Goal: Information Seeking & Learning: Learn about a topic

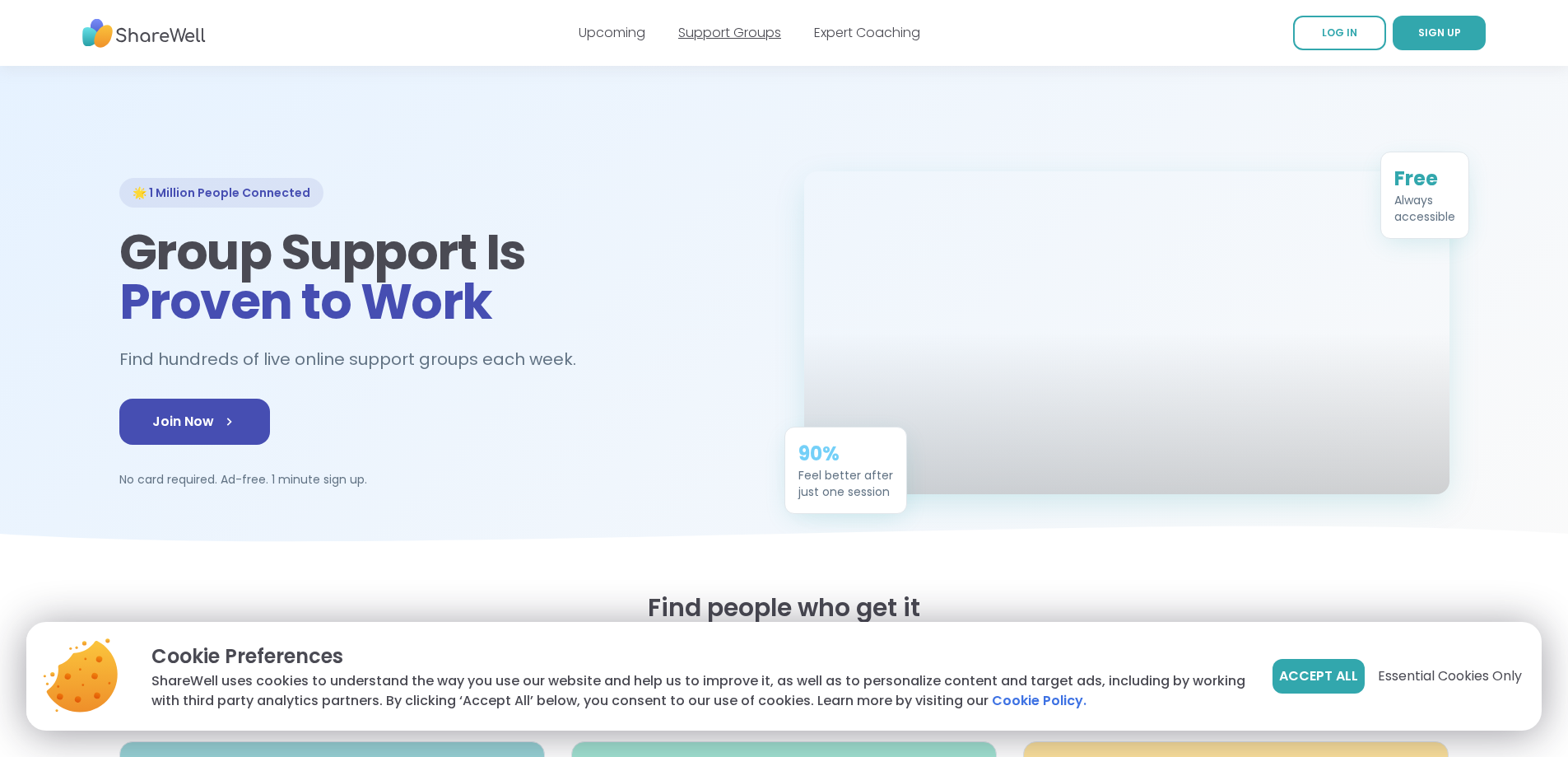
click at [703, 31] on link "Support Groups" at bounding box center [729, 33] width 102 height 19
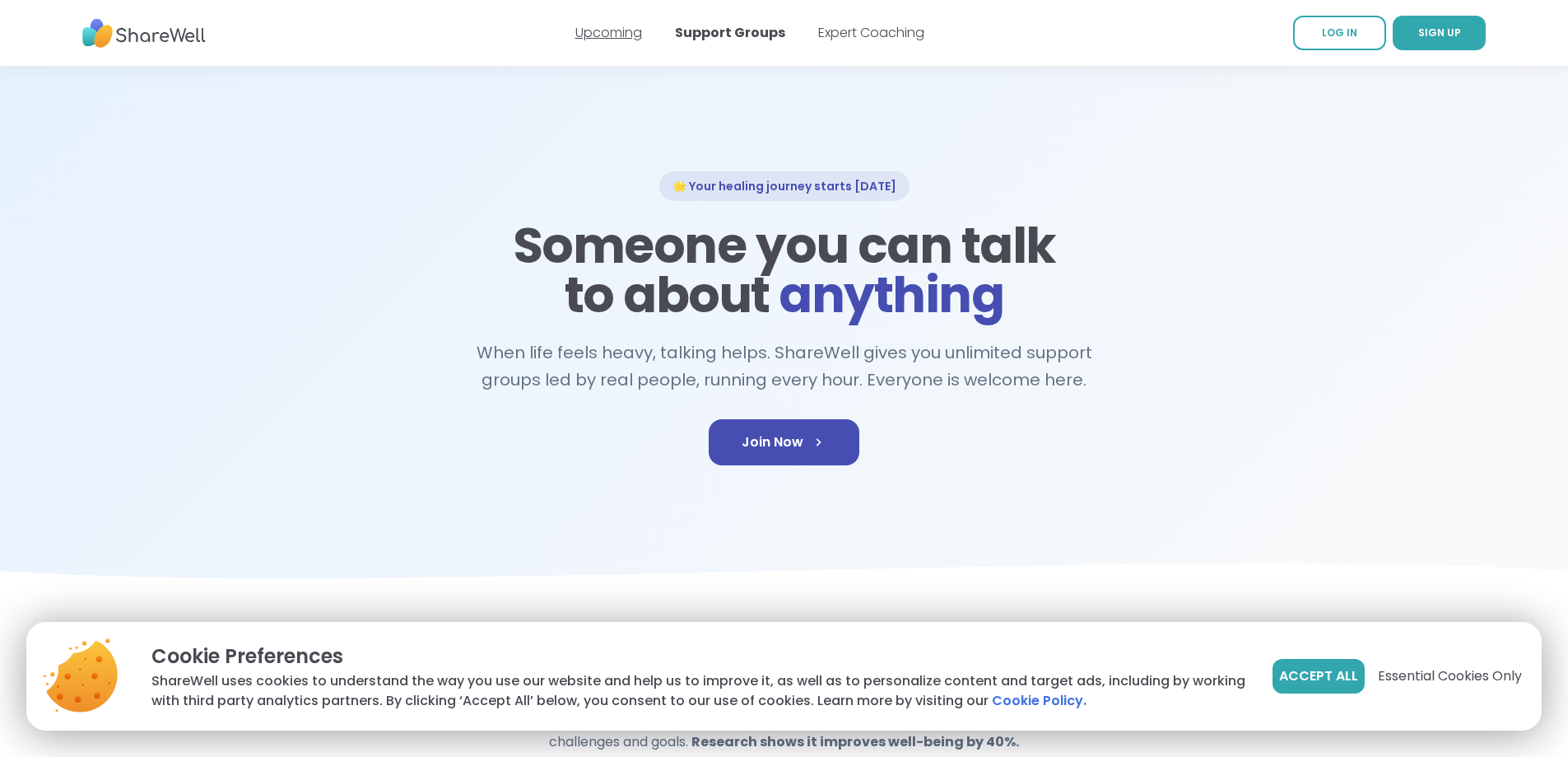
click at [613, 36] on link "Upcoming" at bounding box center [608, 33] width 67 height 19
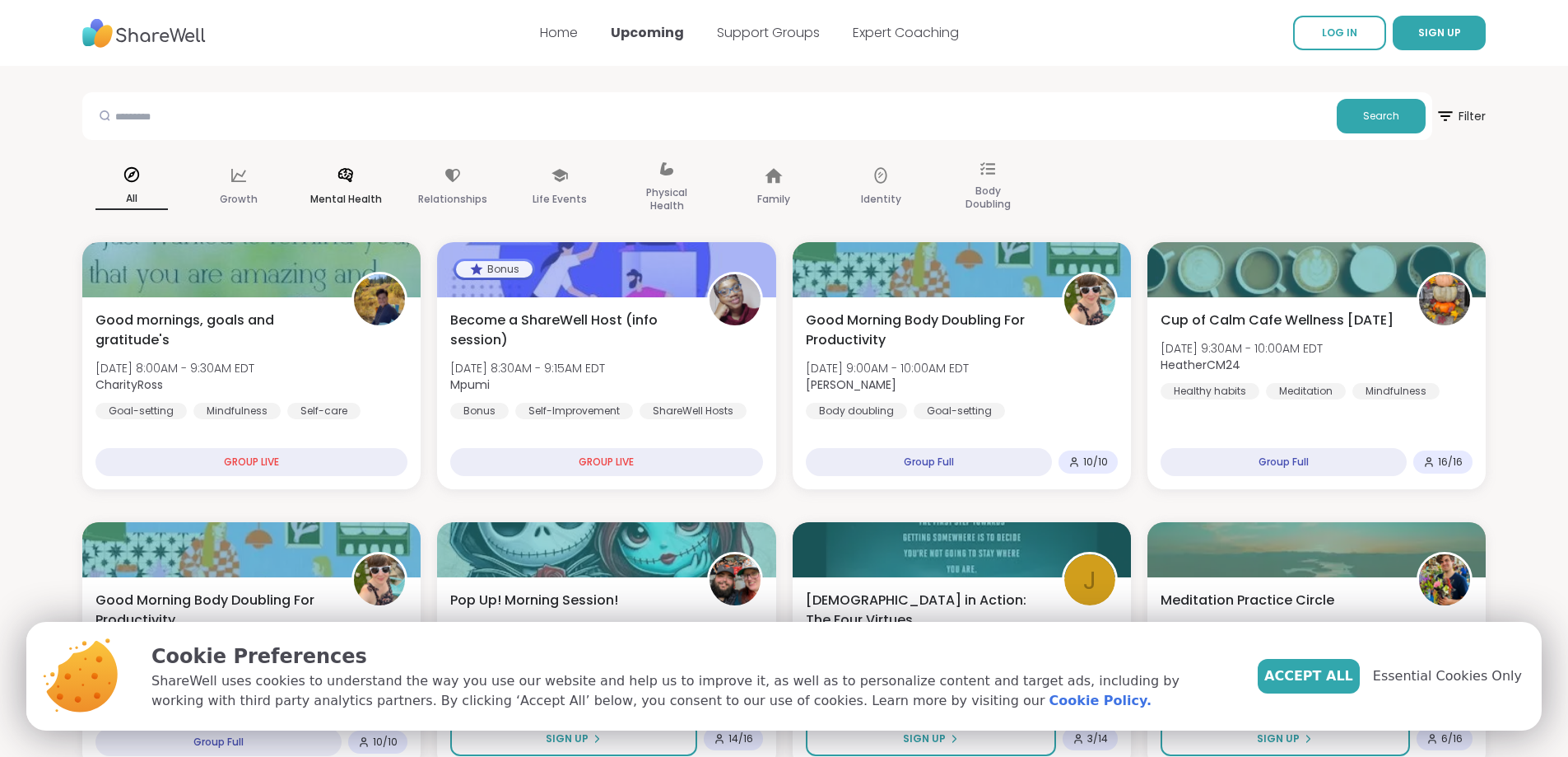
click at [340, 185] on div "Mental Health" at bounding box center [345, 188] width 99 height 83
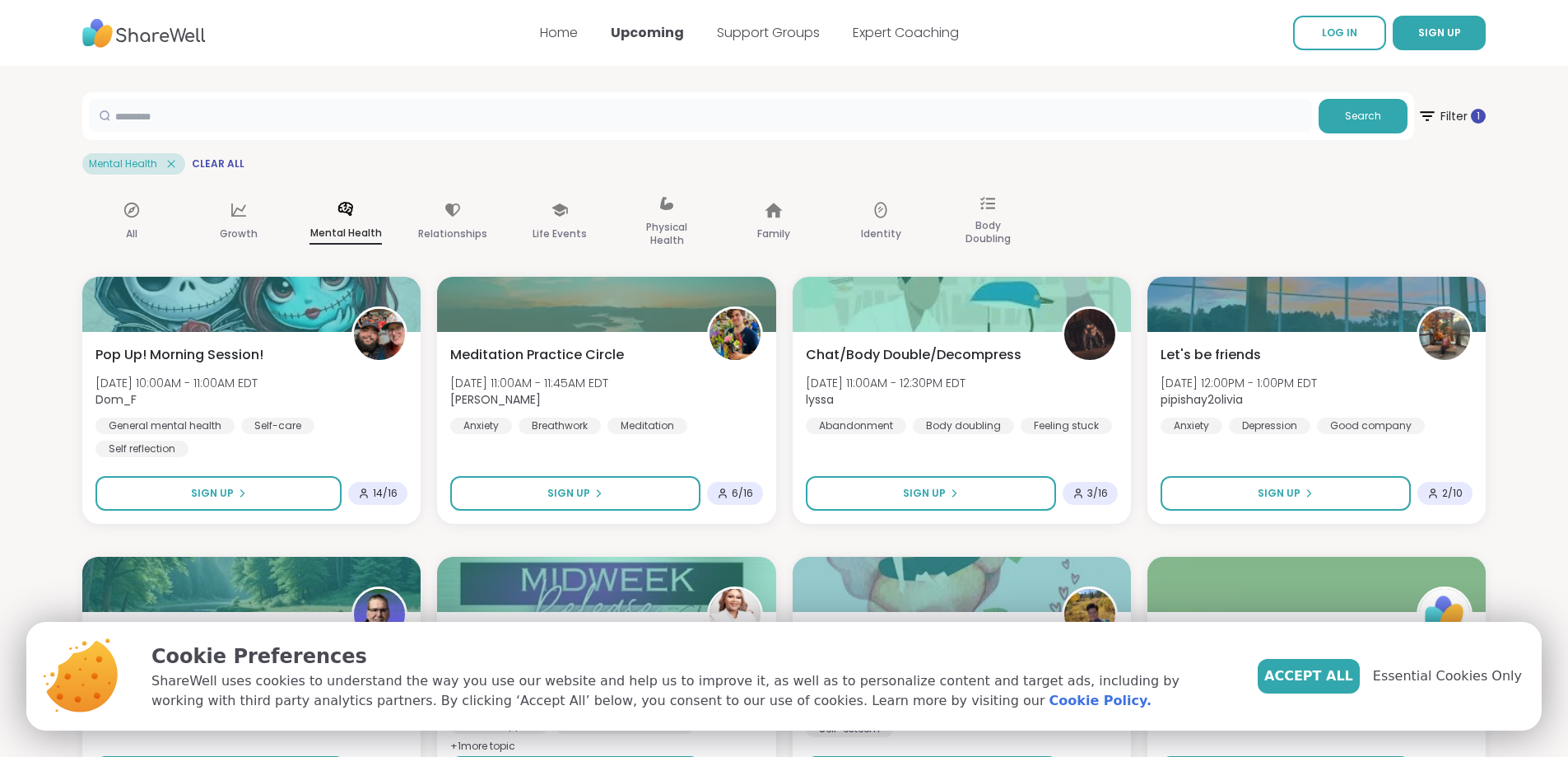
click at [249, 120] on input "text" at bounding box center [700, 115] width 1223 height 33
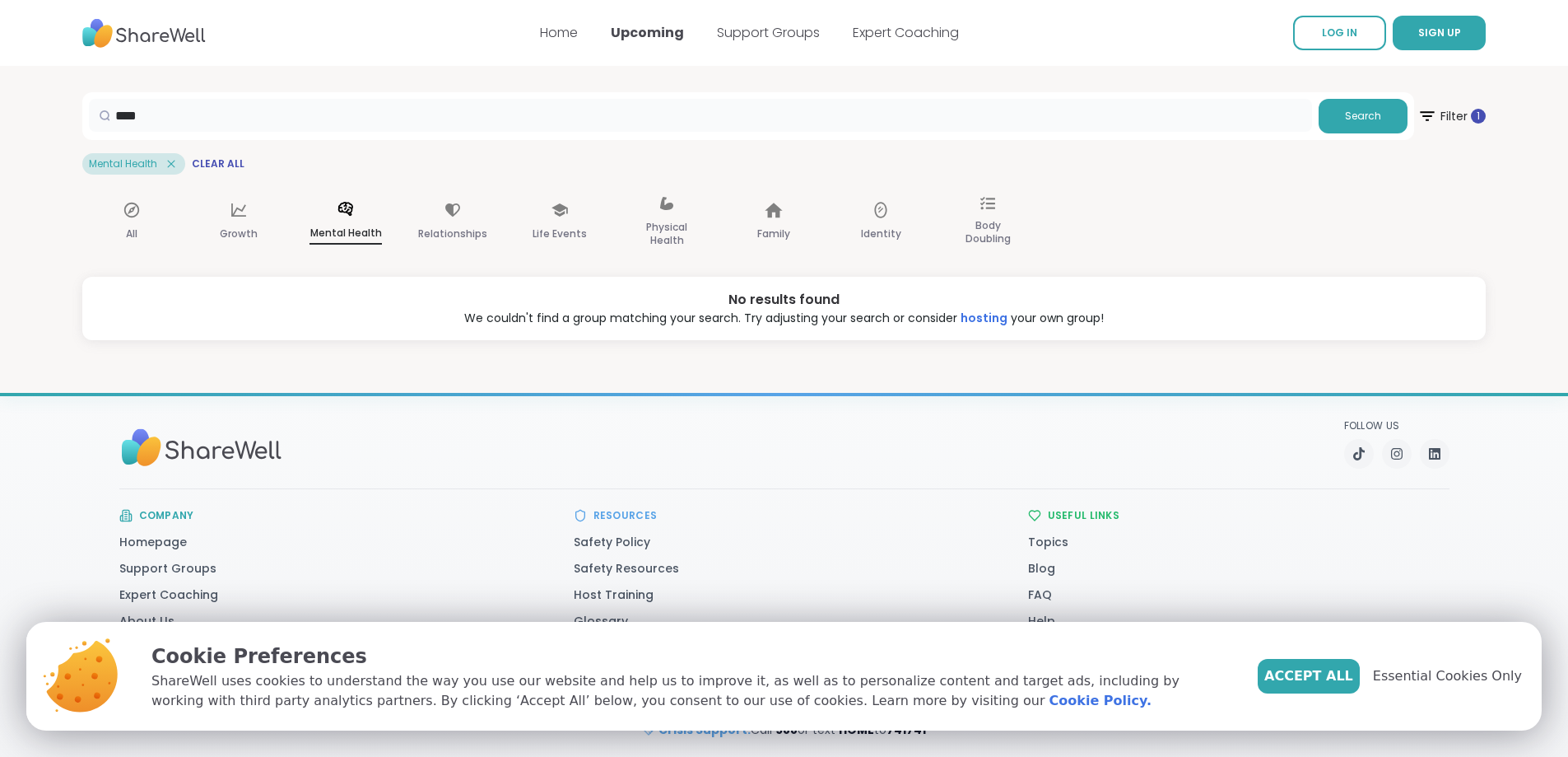
drag, startPoint x: 215, startPoint y: 116, endPoint x: 71, endPoint y: 128, distance: 144.5
click at [71, 127] on section "**** Search Filter 1 Mental Health Clear All All Growth Mental Health Relations…" at bounding box center [784, 203] width 1568 height 275
type input "*******"
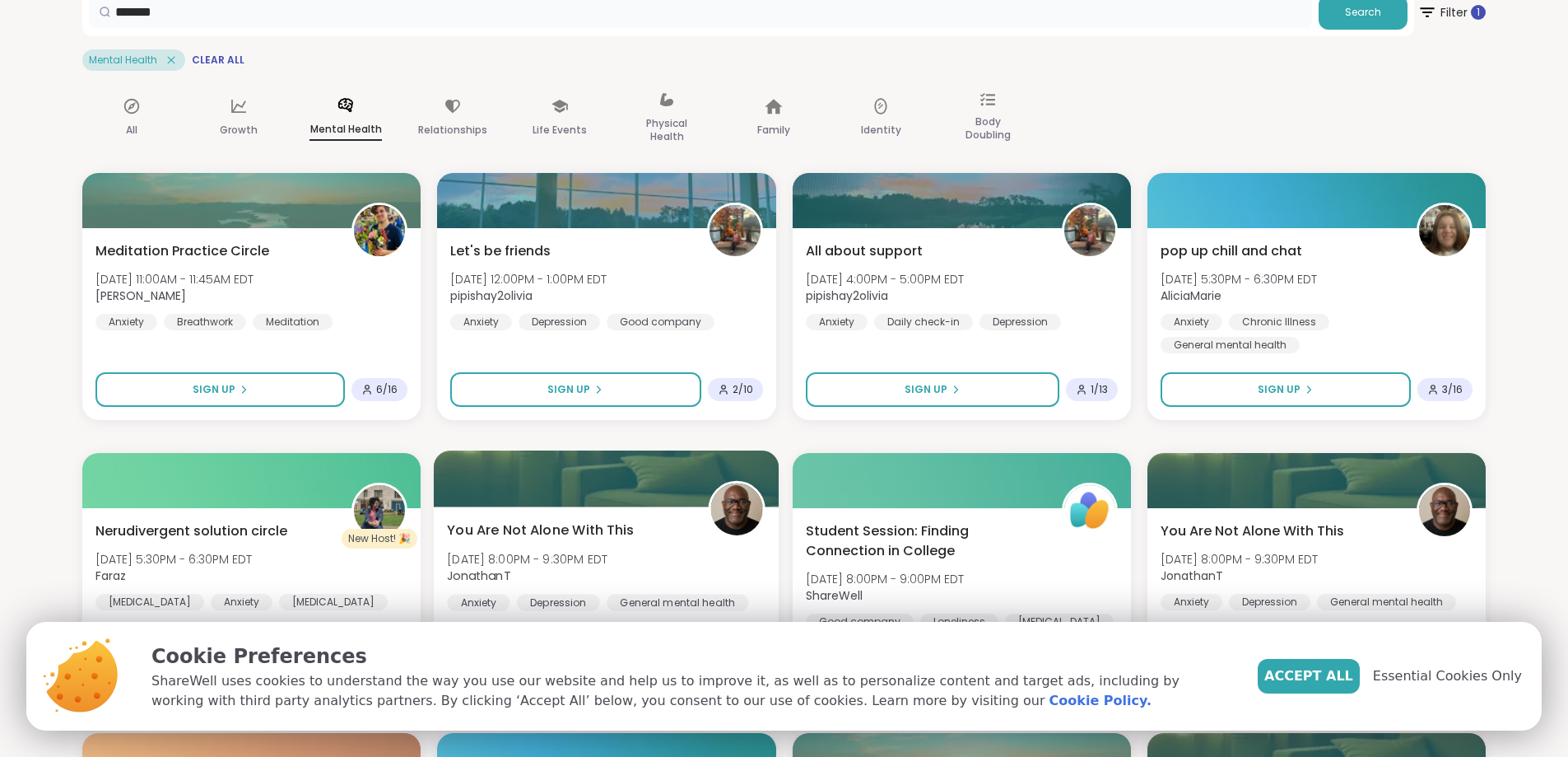
scroll to position [329, 0]
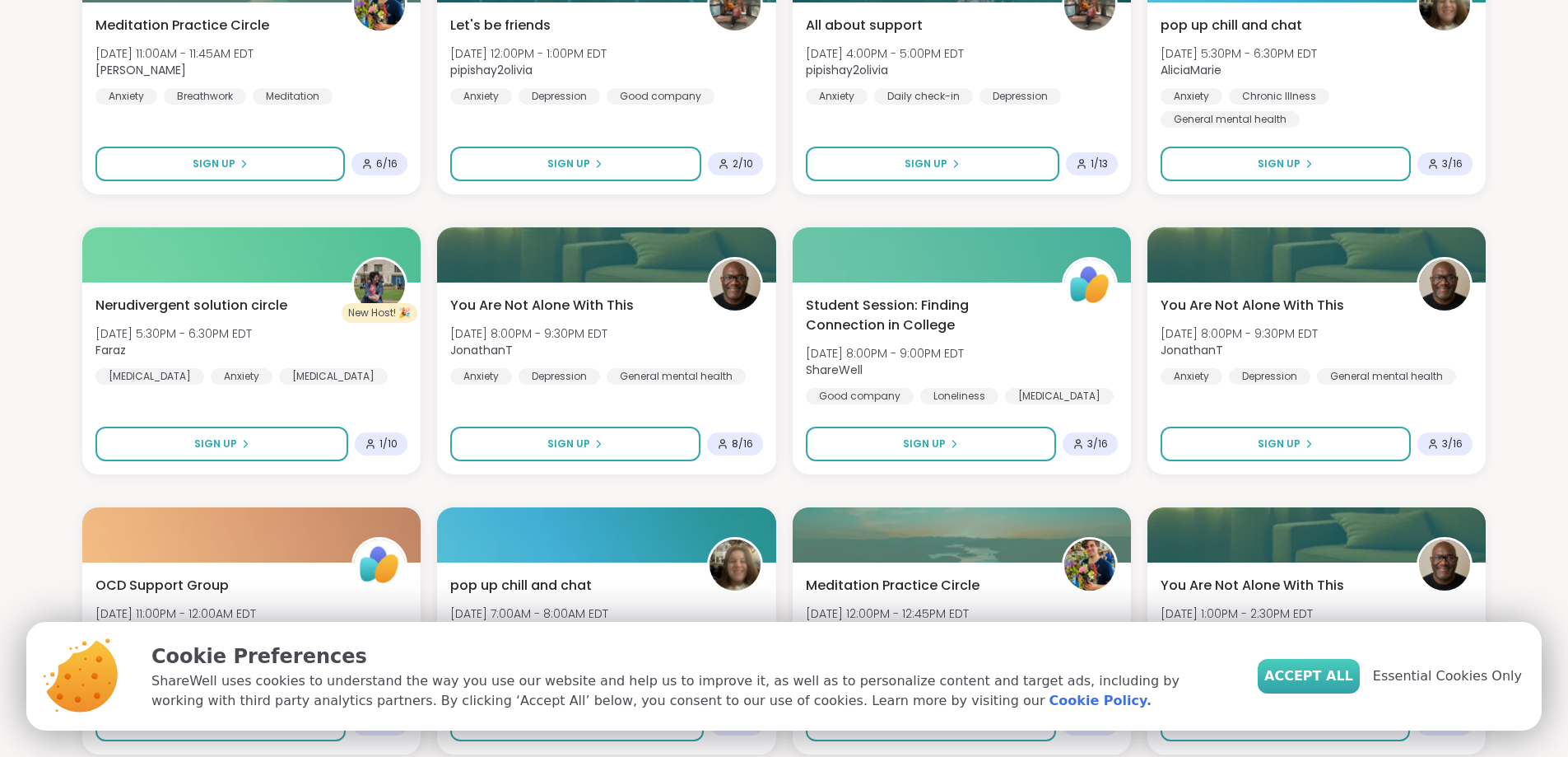
click at [1344, 683] on span "Accept All" at bounding box center [1309, 675] width 89 height 20
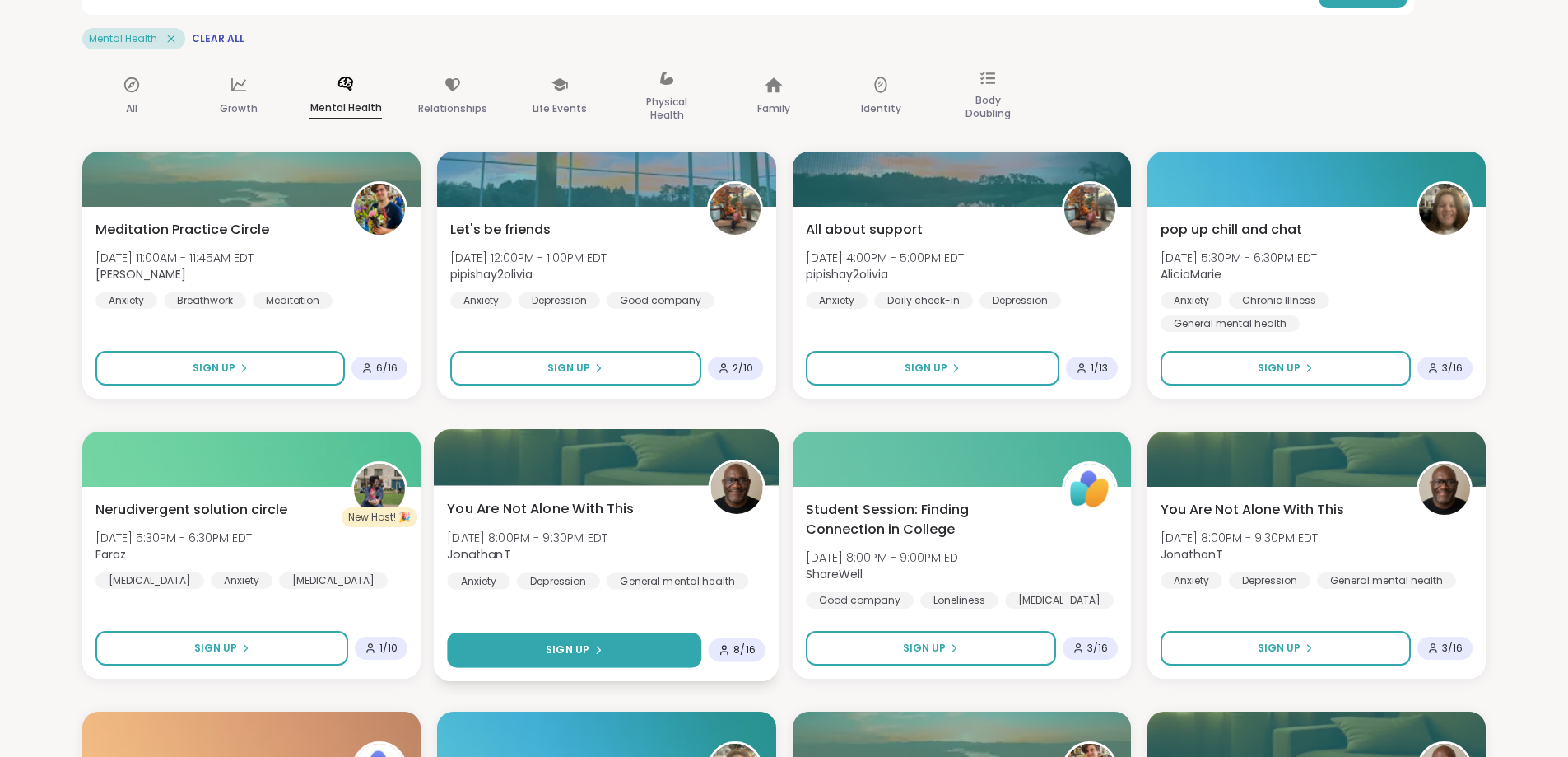
scroll to position [0, 0]
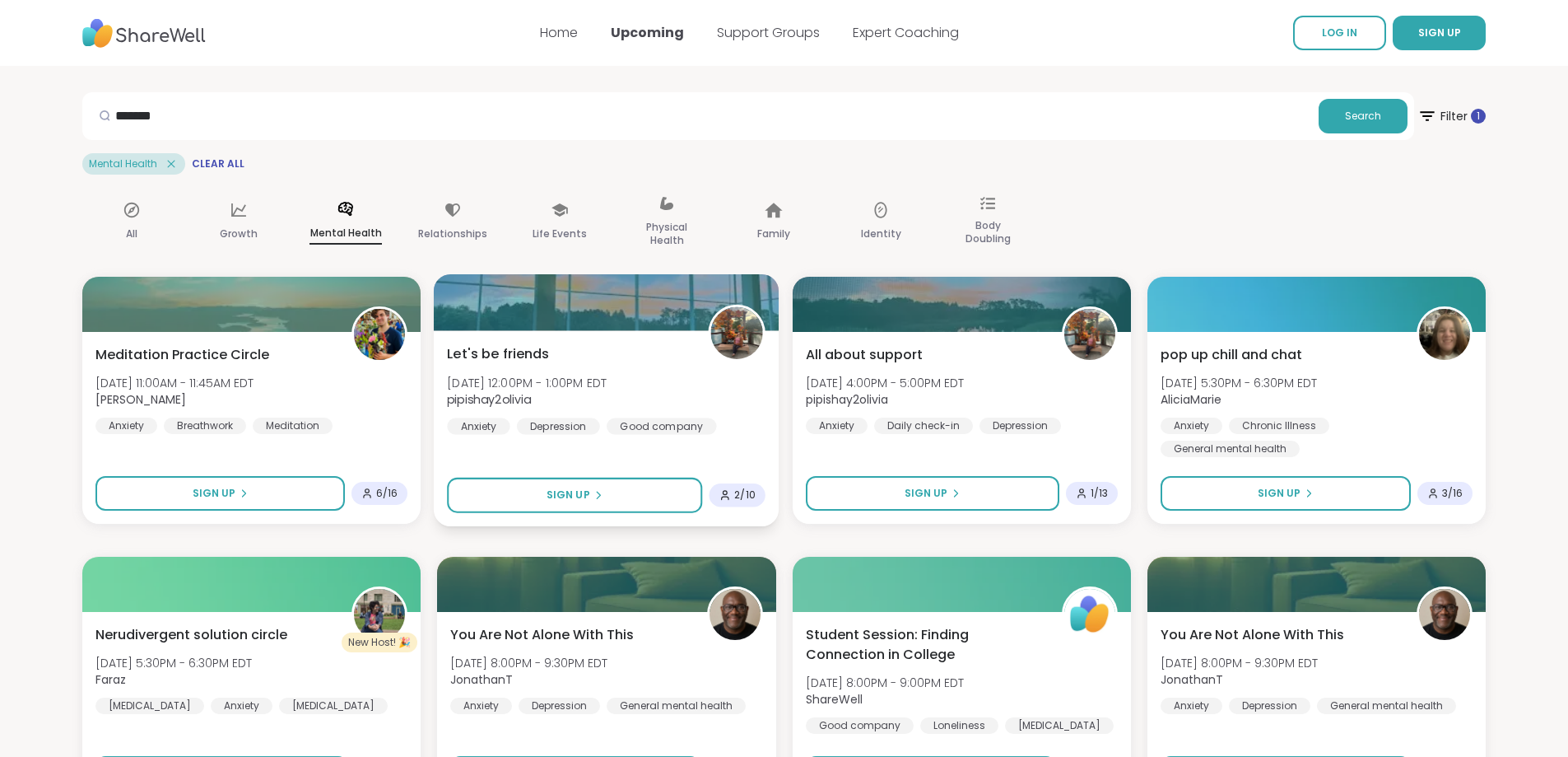
click at [752, 335] on img at bounding box center [737, 333] width 52 height 52
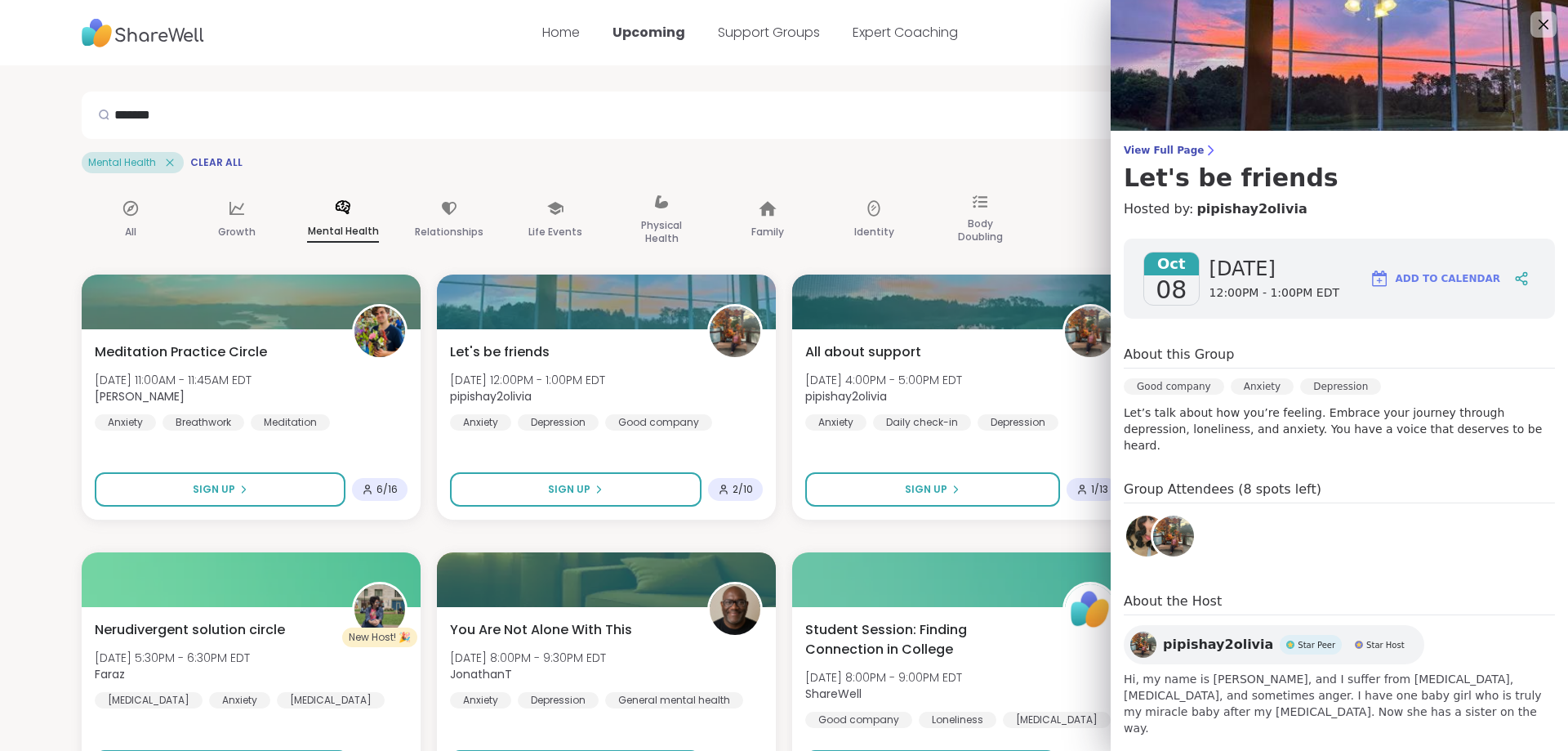
click at [1154, 520] on img at bounding box center [1174, 536] width 41 height 41
click at [1533, 20] on icon at bounding box center [1544, 24] width 21 height 21
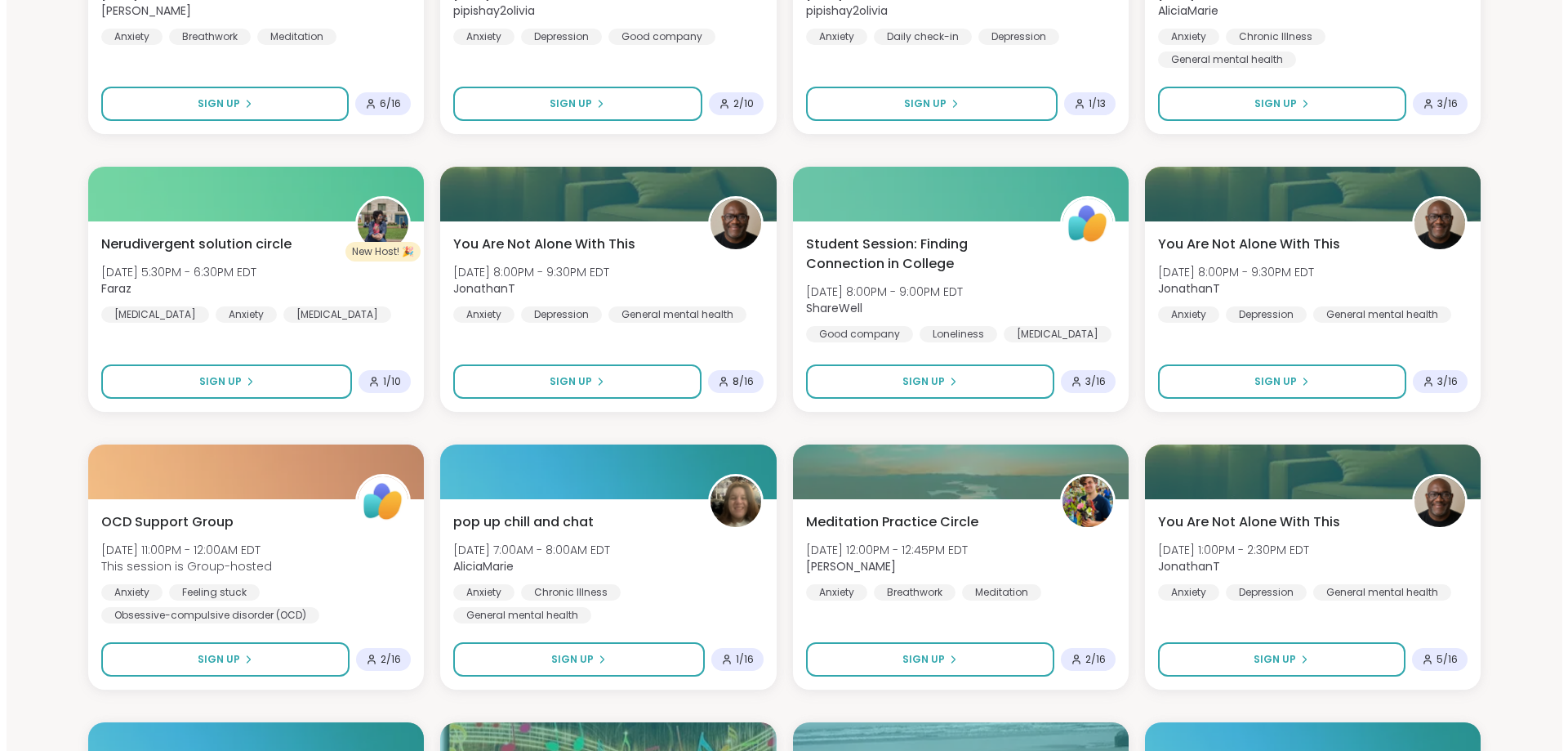
scroll to position [409, 0]
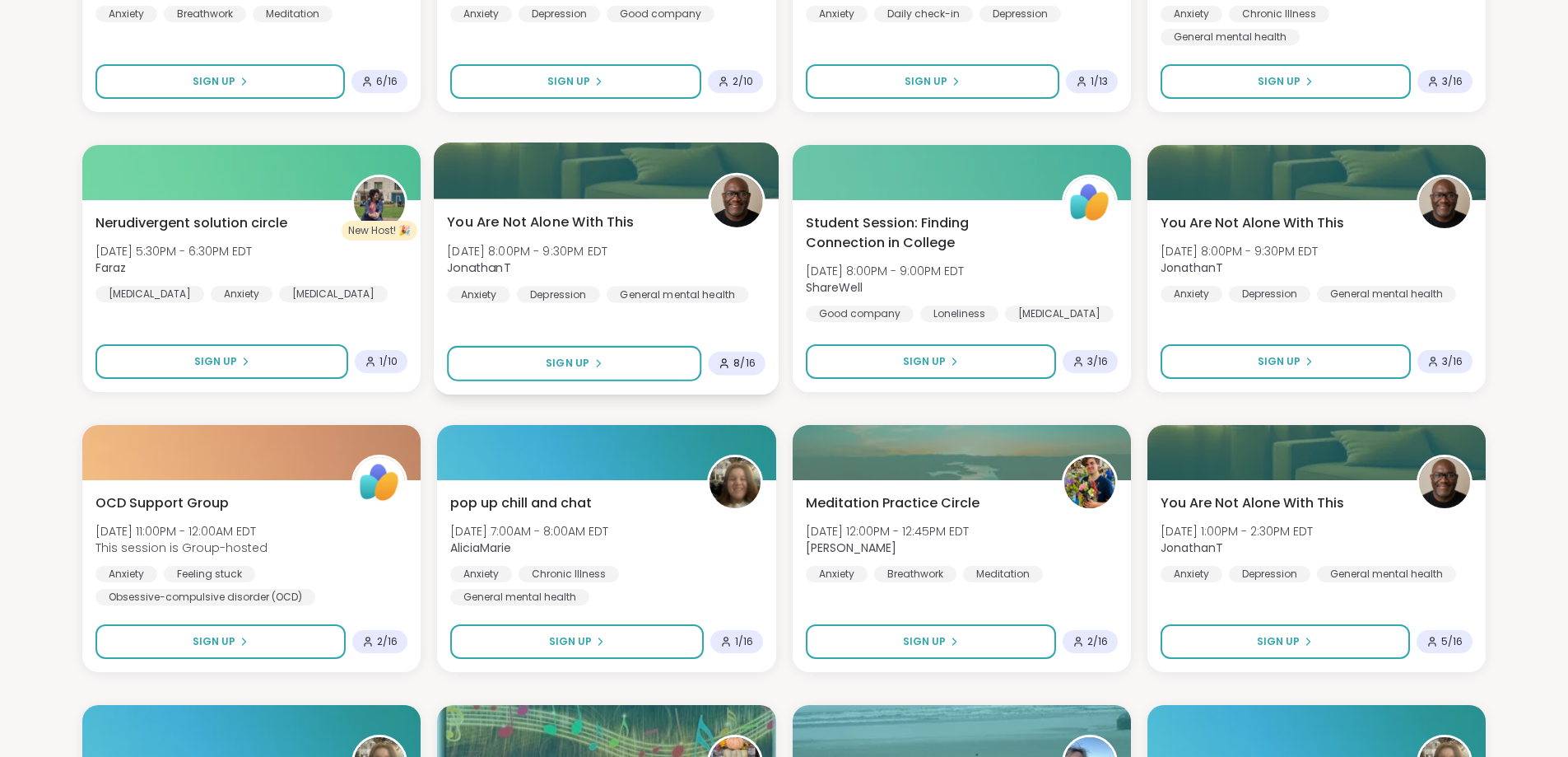
click at [725, 361] on icon at bounding box center [725, 363] width 11 height 11
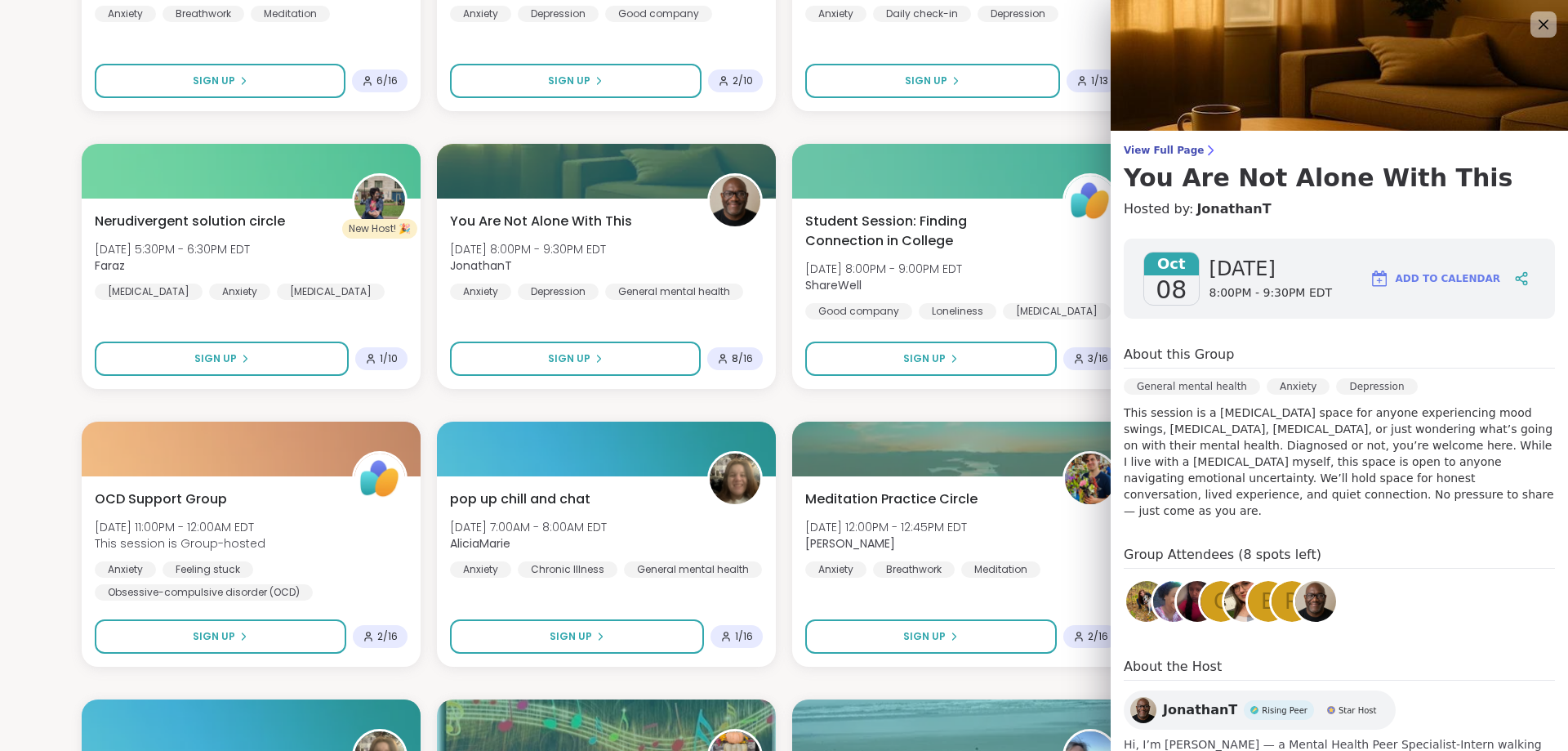
click at [1154, 581] on img at bounding box center [1174, 602] width 41 height 41
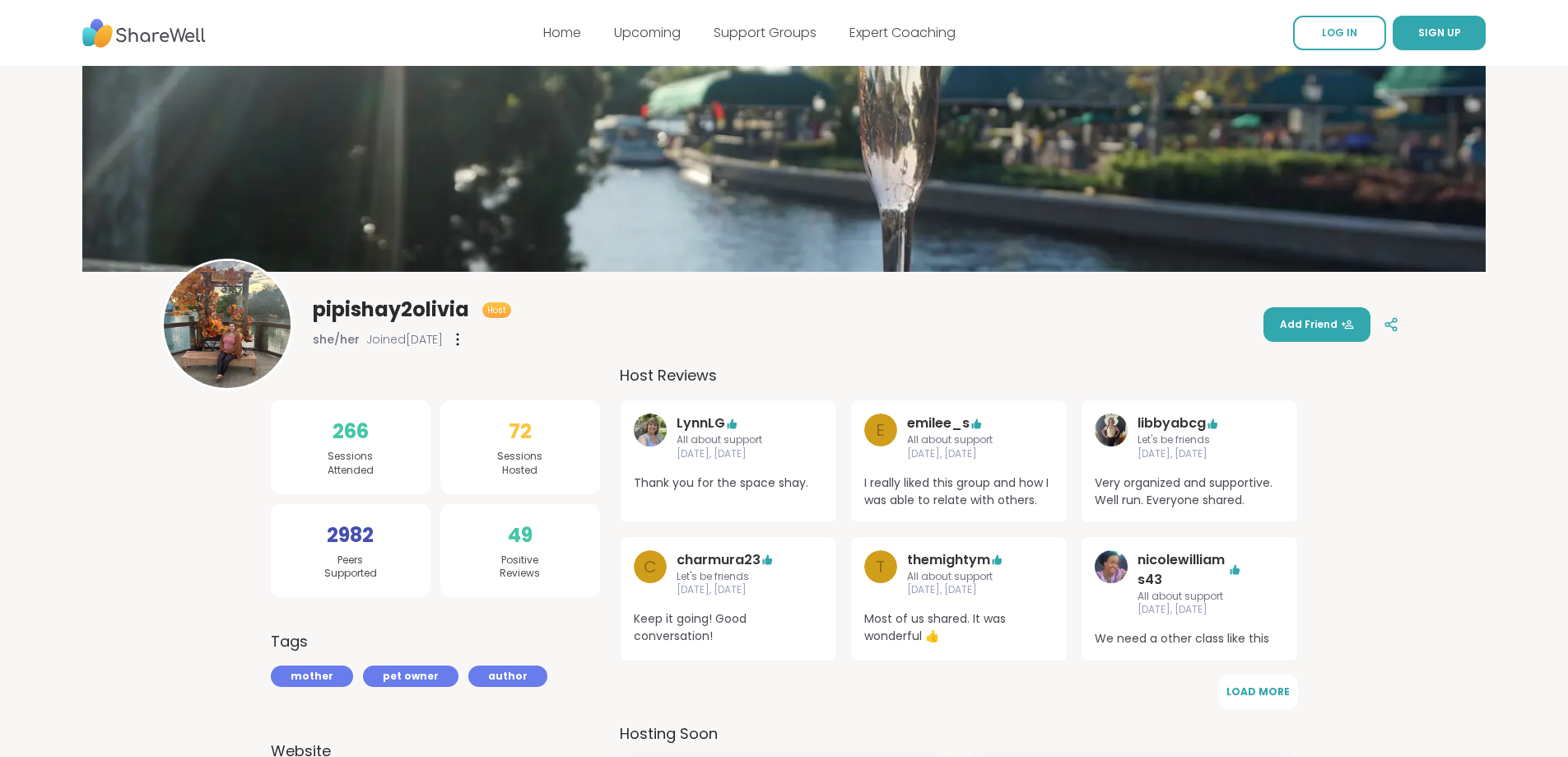
click at [248, 326] on img at bounding box center [227, 324] width 127 height 127
